Goal: Task Accomplishment & Management: Use online tool/utility

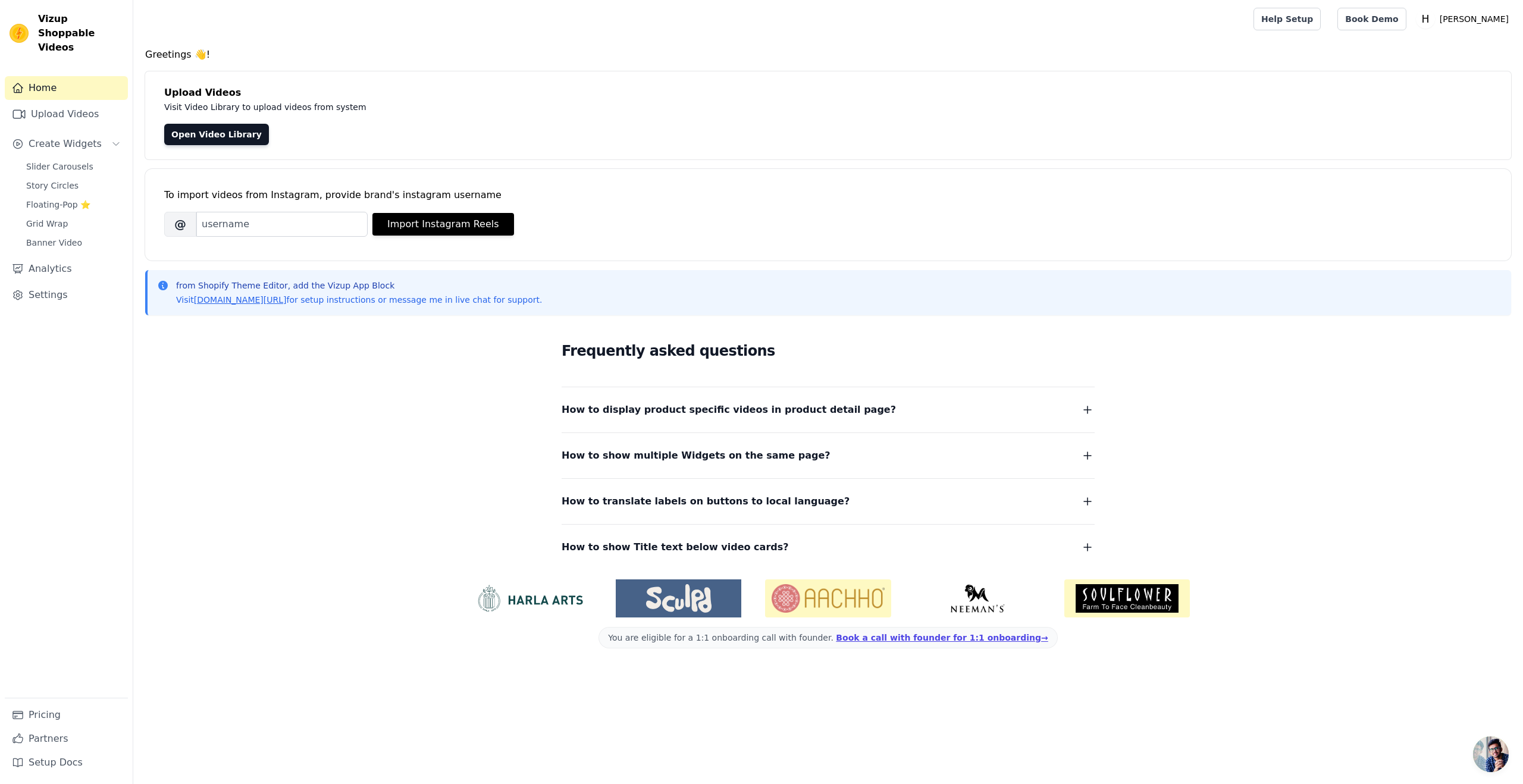
click at [236, 441] on div "Frequently asked questions How to display product specific videos in product de…" at bounding box center [827, 446] width 1366 height 245
click at [215, 129] on link "Open Video Library" at bounding box center [216, 134] width 105 height 21
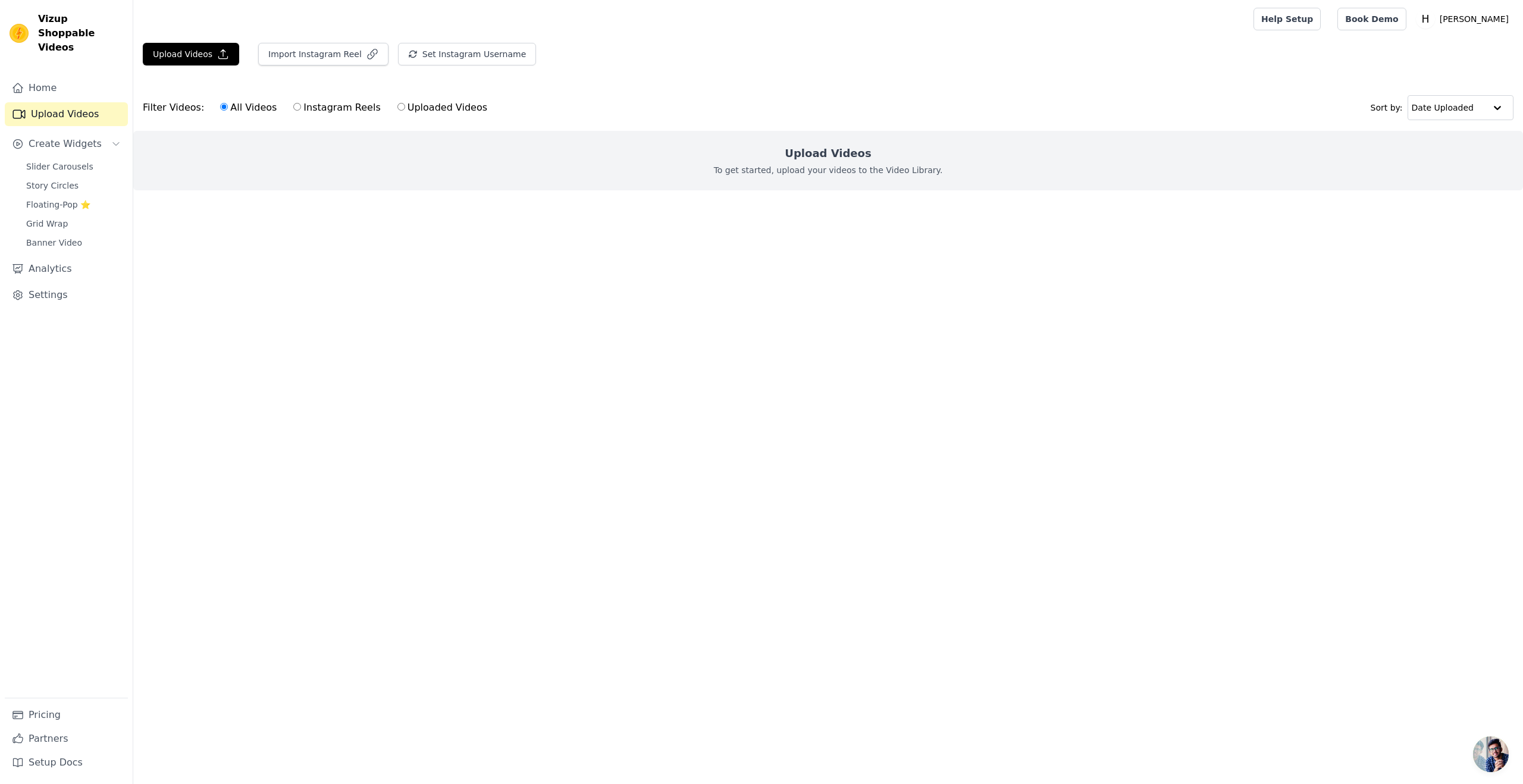
click at [295, 109] on input "Instagram Reels" at bounding box center [297, 107] width 8 height 8
radio input "true"
click at [401, 109] on label "Uploaded Videos" at bounding box center [442, 107] width 91 height 15
click at [401, 109] on input "Uploaded Videos" at bounding box center [402, 107] width 8 height 8
radio input "true"
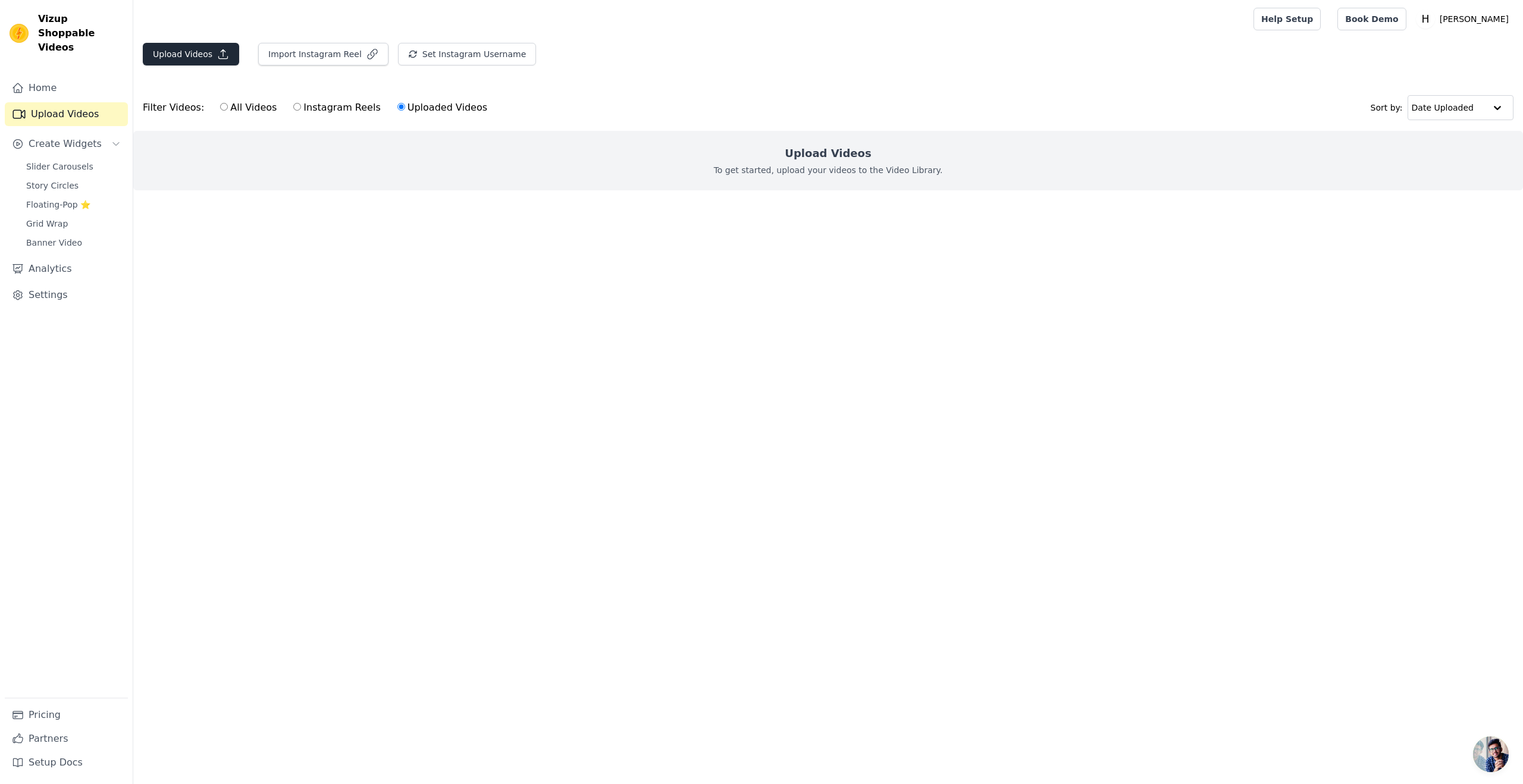
click at [155, 40] on main "Upload Videos Import Instagram Reel Set Instagram Username Import Latest IG Ree…" at bounding box center [827, 138] width 1390 height 200
click at [163, 49] on button "Upload Videos" at bounding box center [191, 54] width 96 height 23
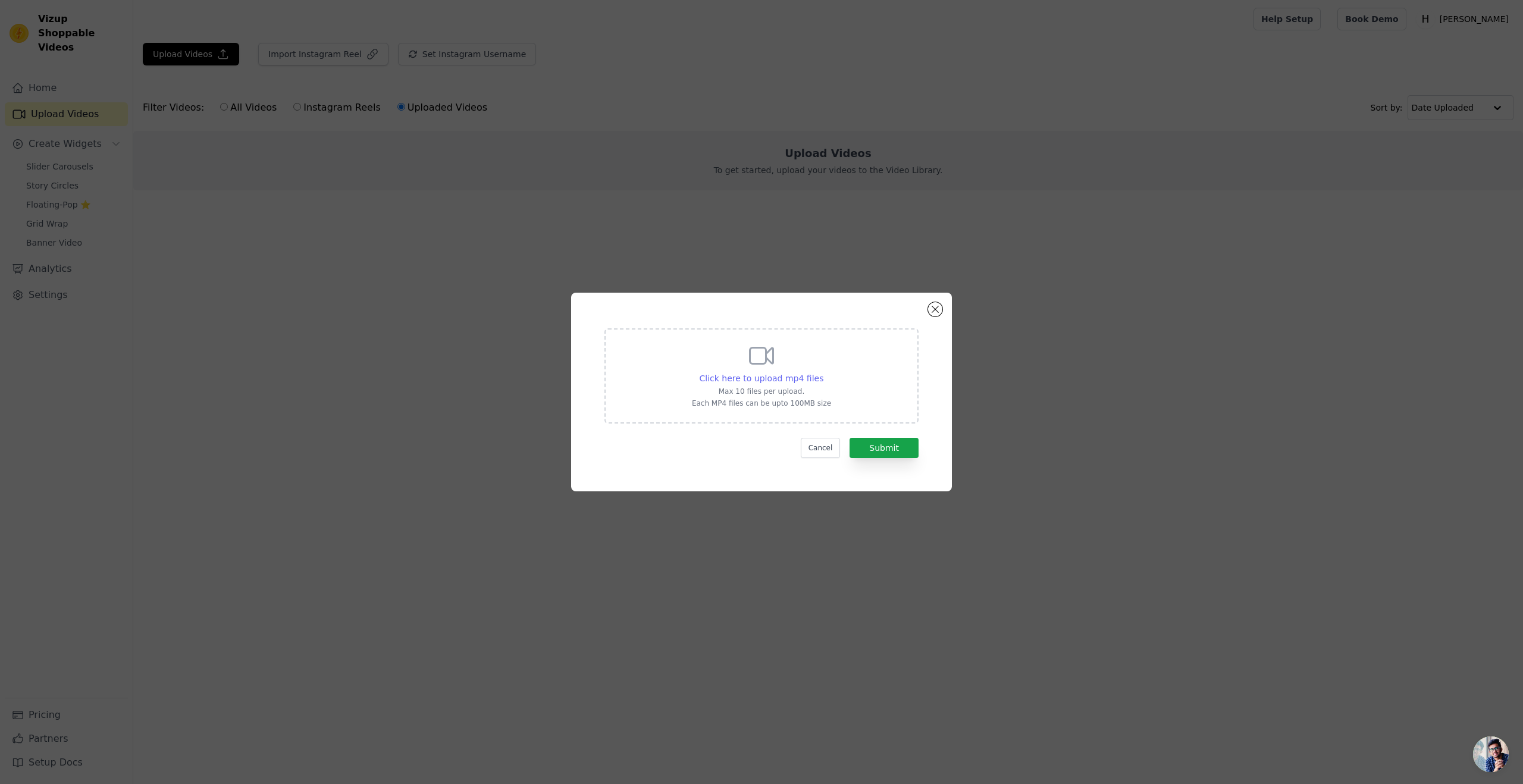
click at [749, 374] on span "Click here to upload mp4 files" at bounding box center [762, 379] width 124 height 10
click at [822, 373] on input "Click here to upload mp4 files Max 10 files per upload. Each MP4 files can be u…" at bounding box center [822, 372] width 1 height 1
click at [940, 304] on div "Click here to upload mp4 files Max 10 files per upload. Each MP4 files can be u…" at bounding box center [761, 392] width 381 height 199
click at [930, 310] on button "Close modal" at bounding box center [935, 309] width 14 height 14
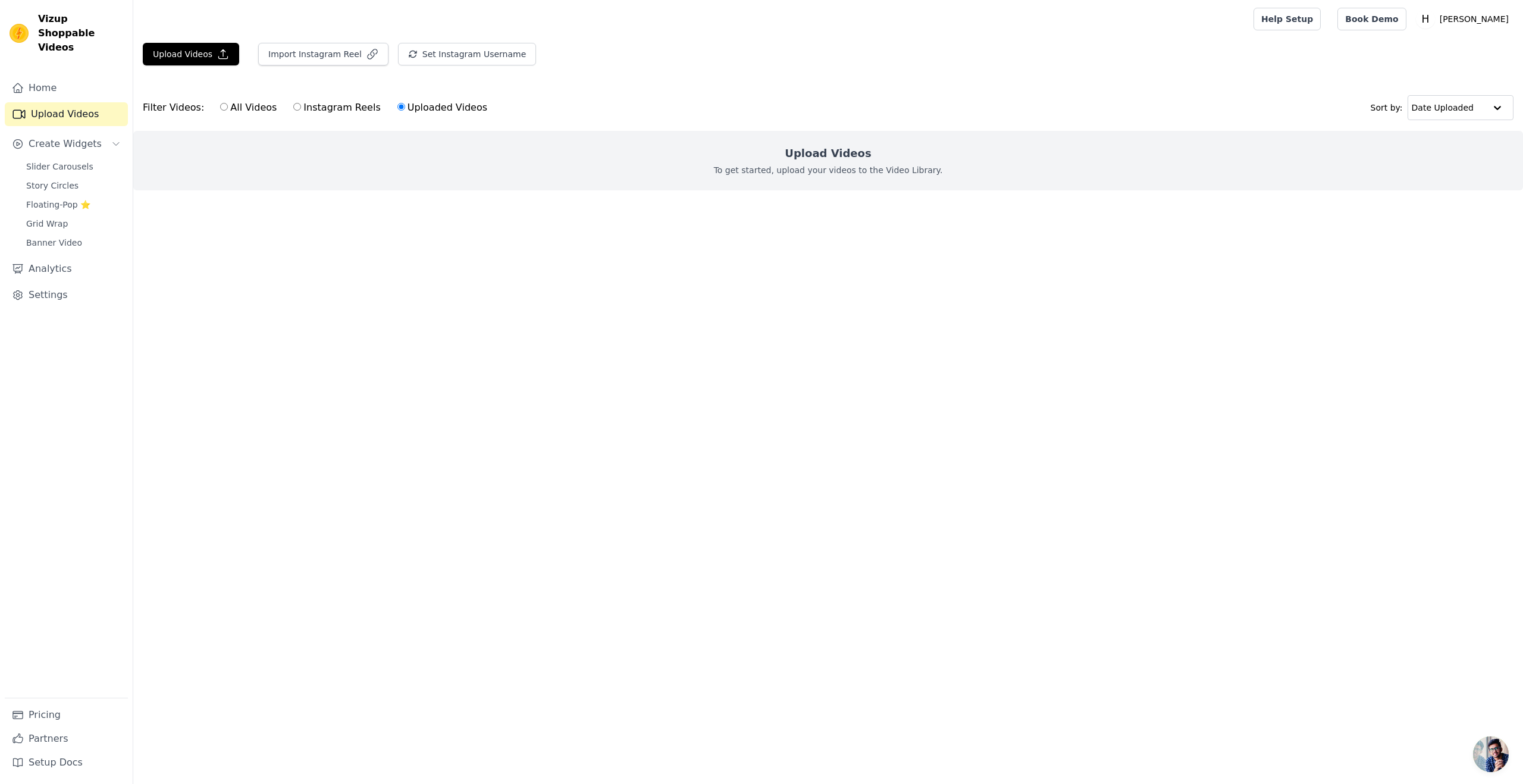
click at [1058, 238] on html "Vizup Shoppable Videos Home Upload Videos Create Widgets Slider Carousels Story…" at bounding box center [762, 119] width 1523 height 238
click at [51, 161] on span "Slider Carousels" at bounding box center [59, 167] width 67 height 12
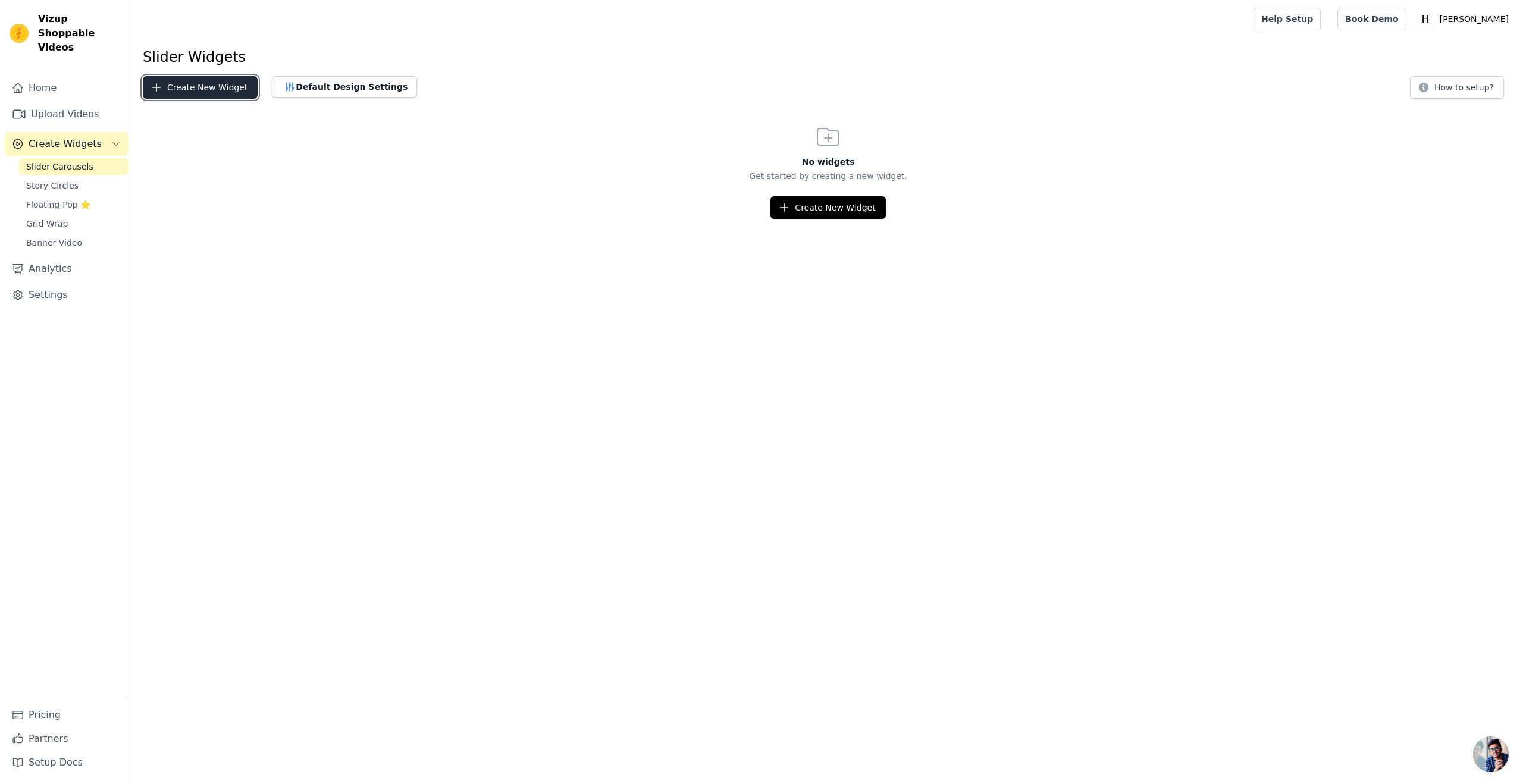
click at [191, 86] on button "Create New Widget" at bounding box center [200, 87] width 115 height 23
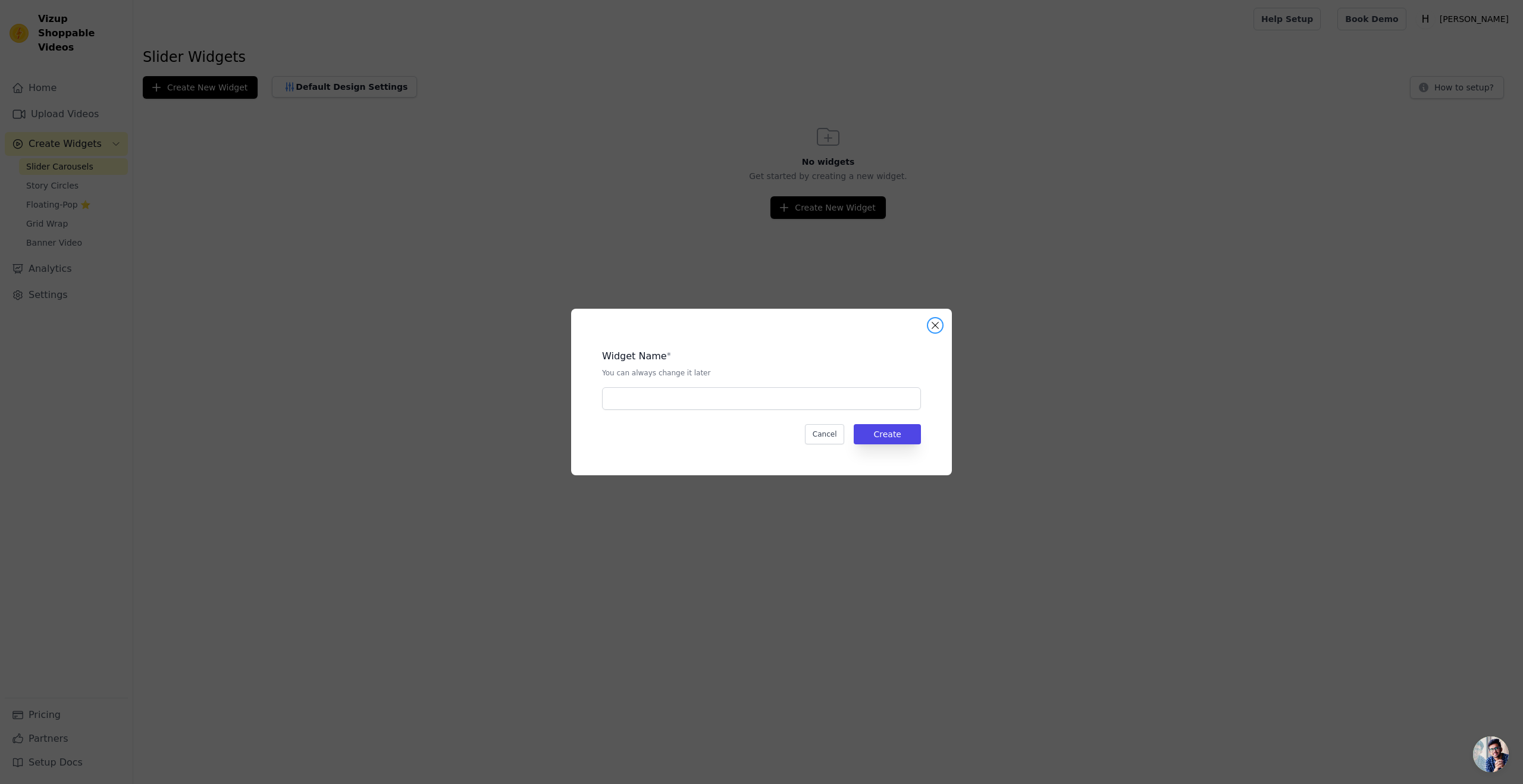
click at [932, 323] on button "Close modal" at bounding box center [935, 325] width 14 height 14
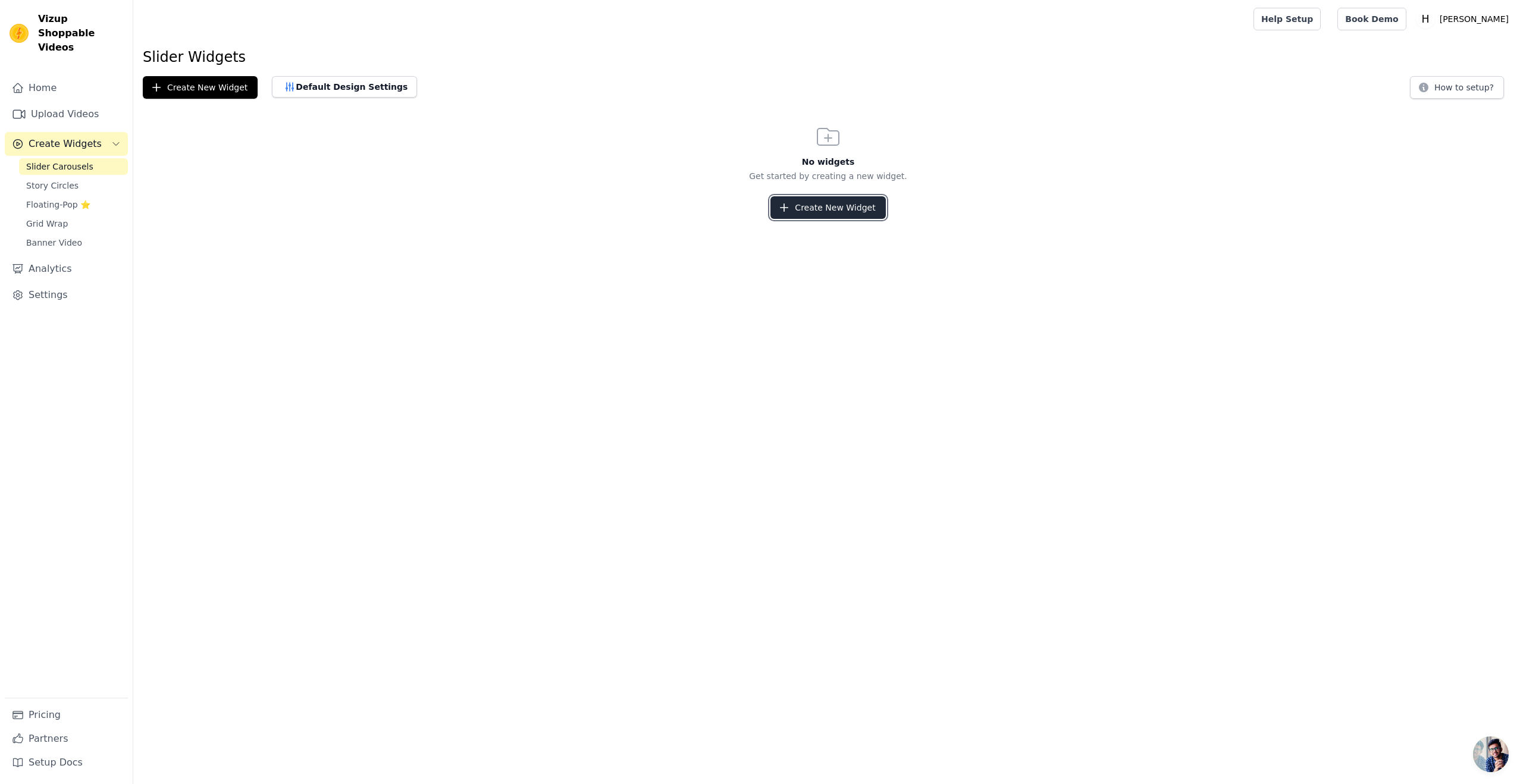
click at [834, 214] on button "Create New Widget" at bounding box center [827, 207] width 115 height 23
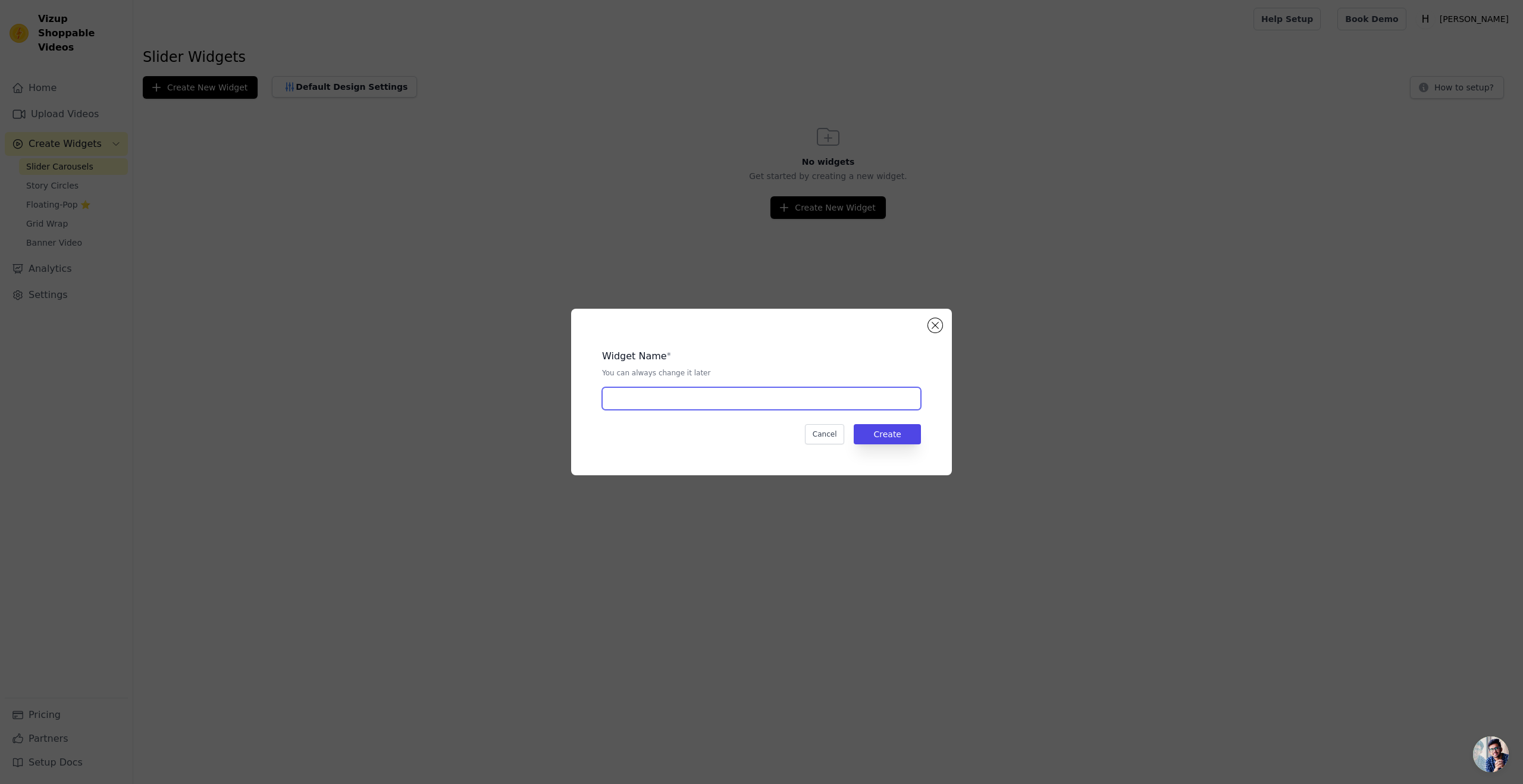
click at [699, 400] on input "text" at bounding box center [761, 398] width 319 height 23
type input "test"
click at [881, 431] on button "Create" at bounding box center [886, 433] width 67 height 20
